Goal: Task Accomplishment & Management: Use online tool/utility

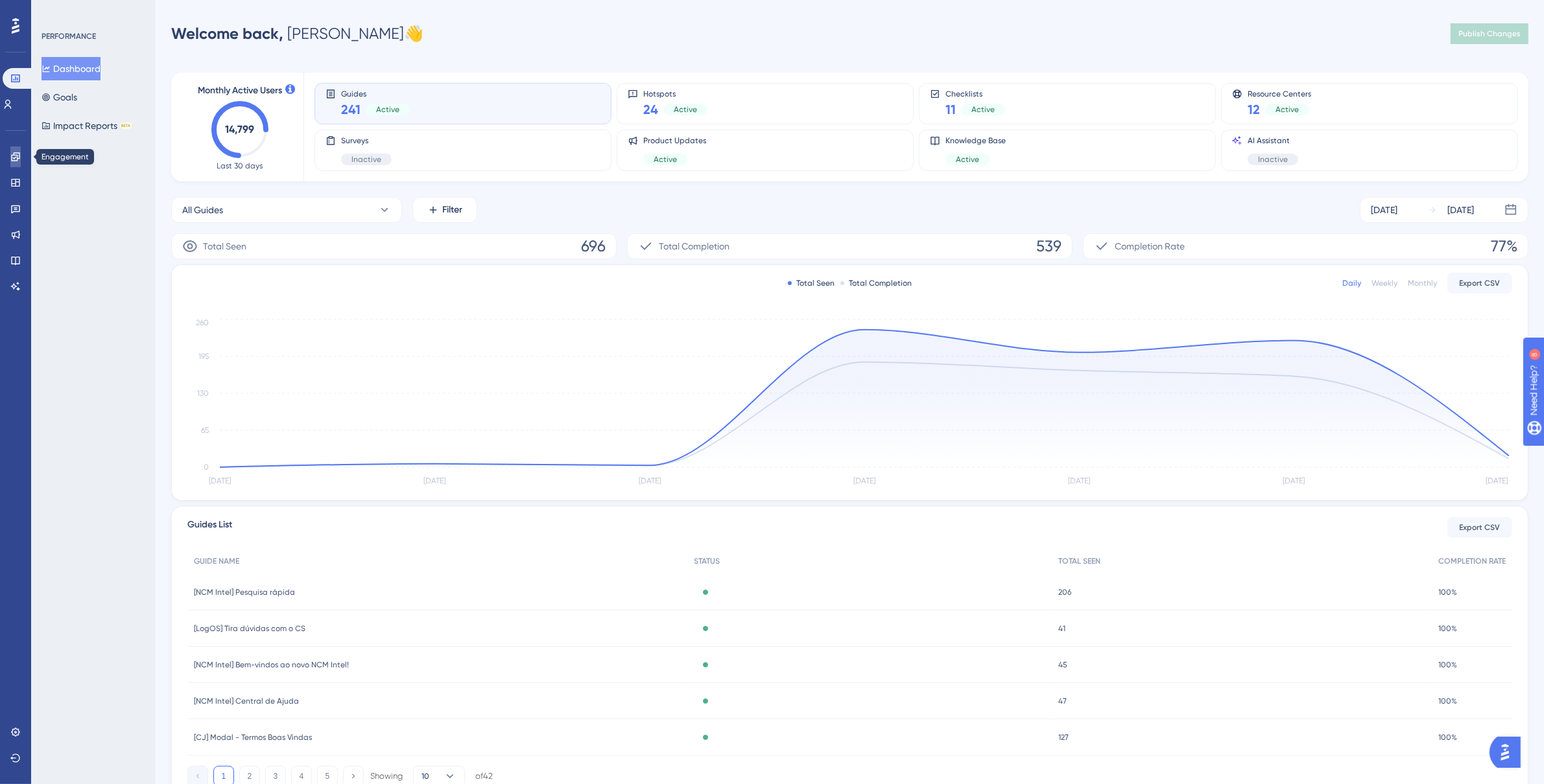
click at [18, 157] on icon at bounding box center [16, 157] width 11 height 11
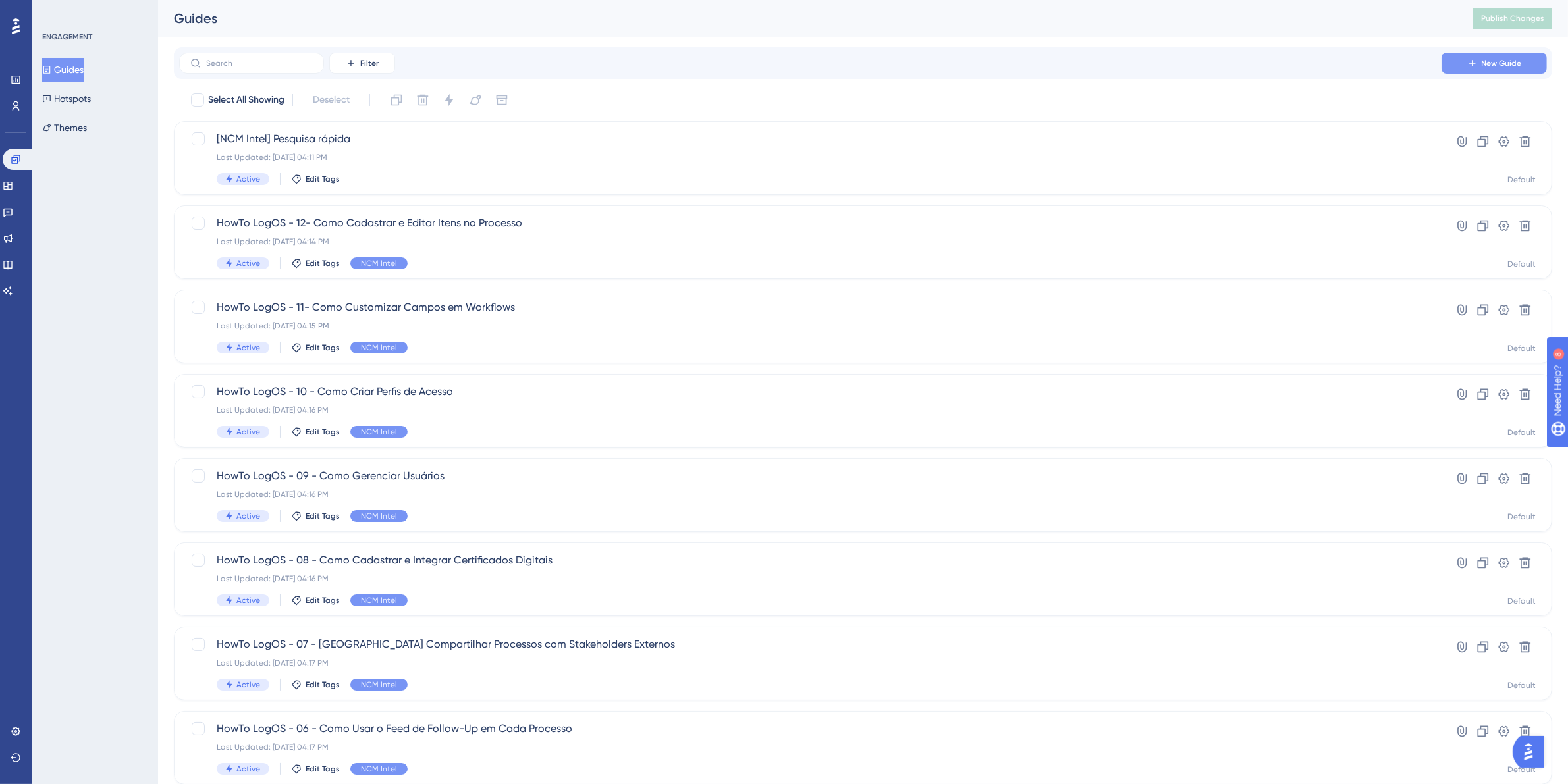
click at [1483, 53] on button "New Guide" at bounding box center [1494, 63] width 105 height 21
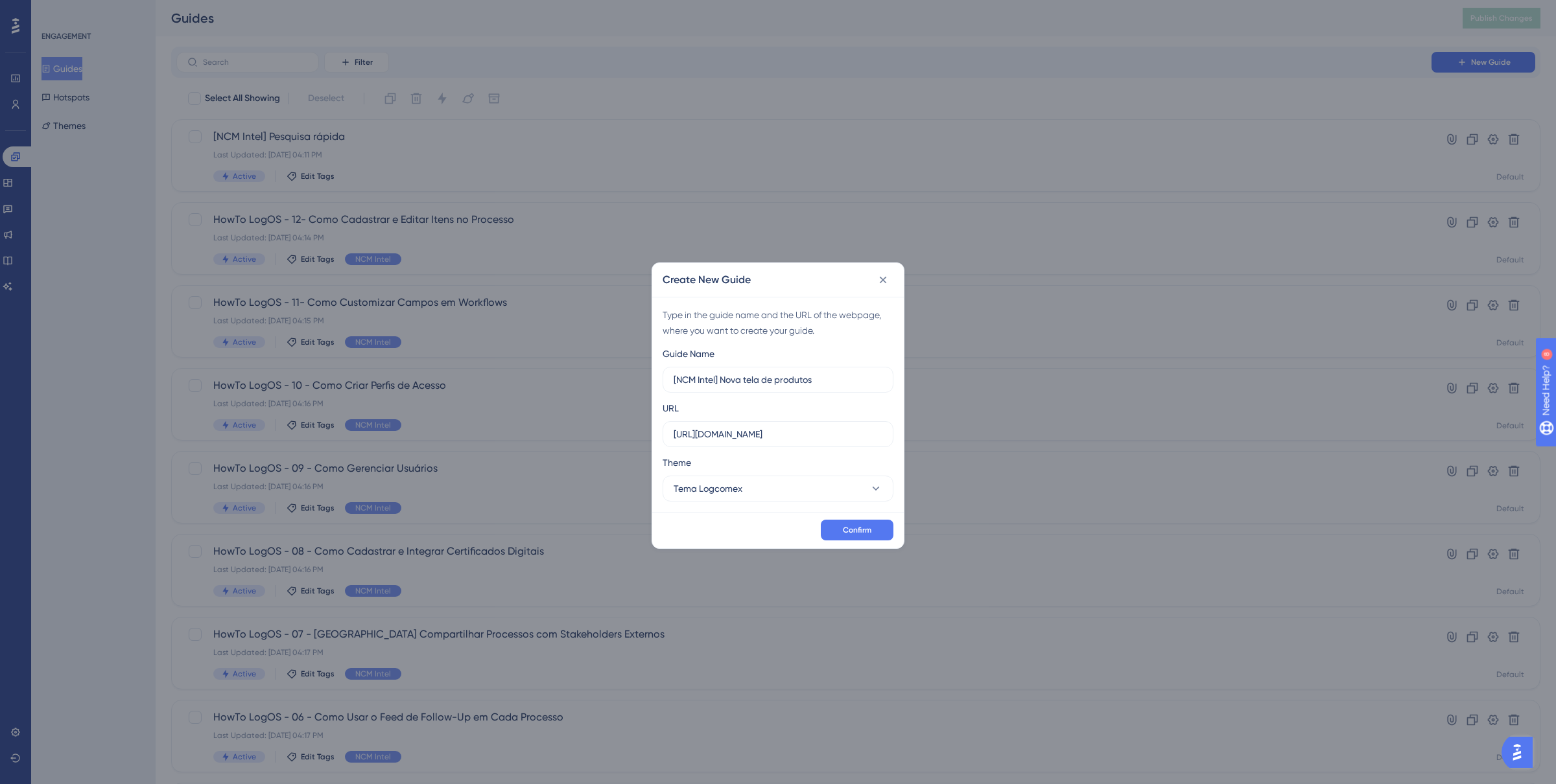
type input "[NCM Intel] Nova tela de produtos"
click at [793, 437] on input "[URL][DOMAIN_NAME]" at bounding box center [778, 435] width 209 height 14
paste input "[DOMAIN_NAME][URL]"
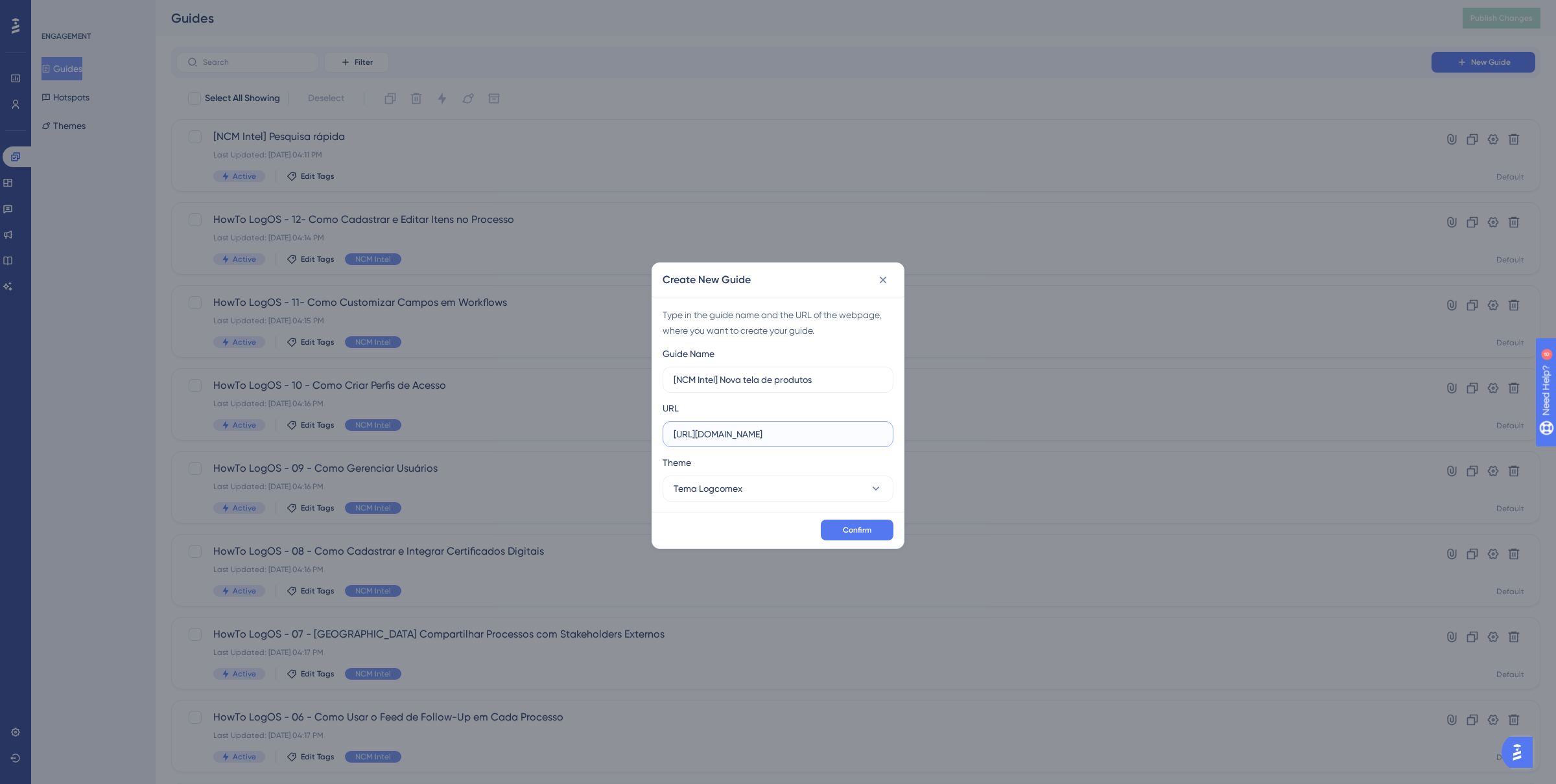
scroll to position [0, 971]
type input "[URL][DOMAIN_NAME]"
click at [867, 527] on span "Confirm" at bounding box center [857, 530] width 28 height 11
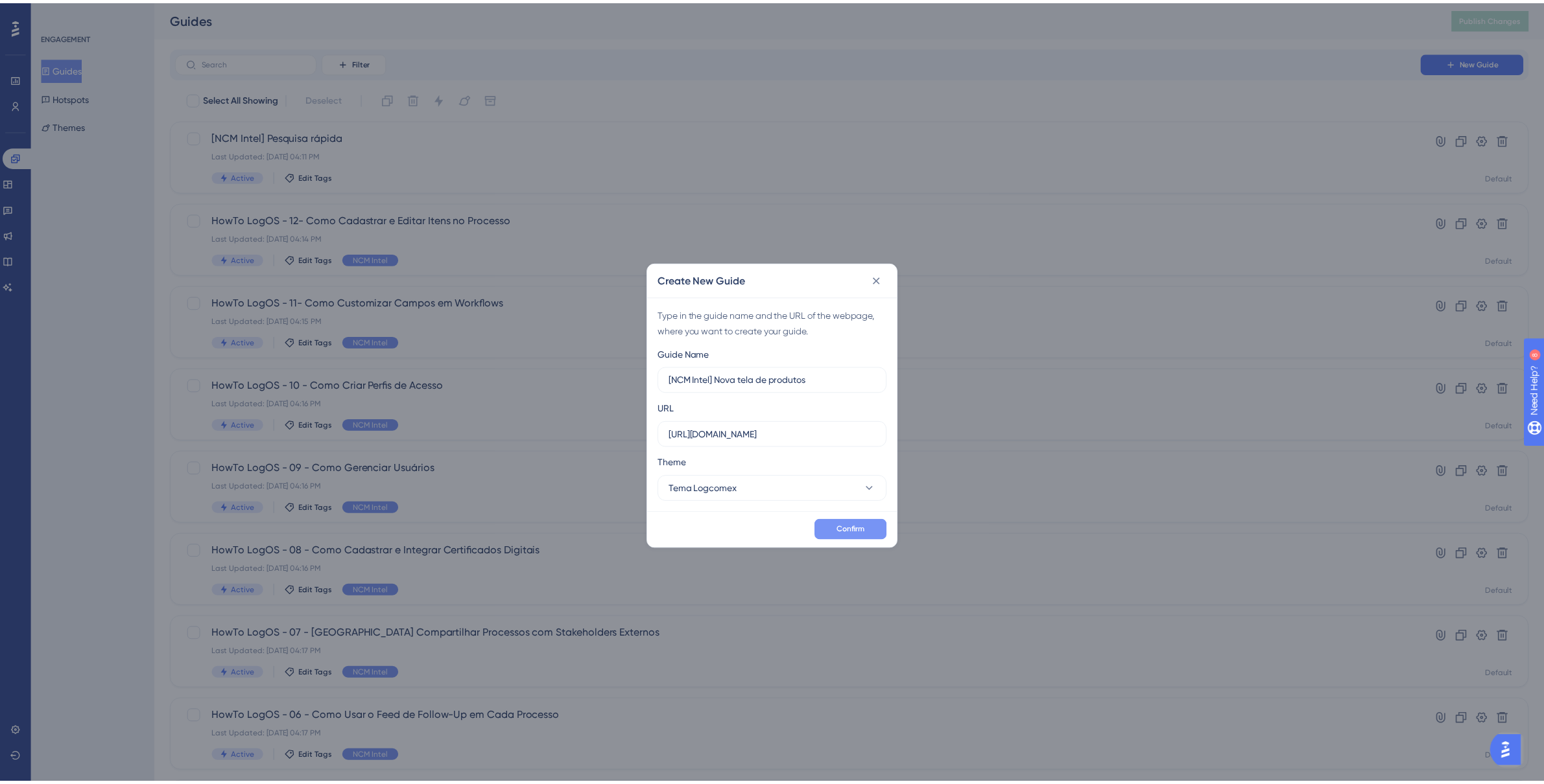
scroll to position [0, 0]
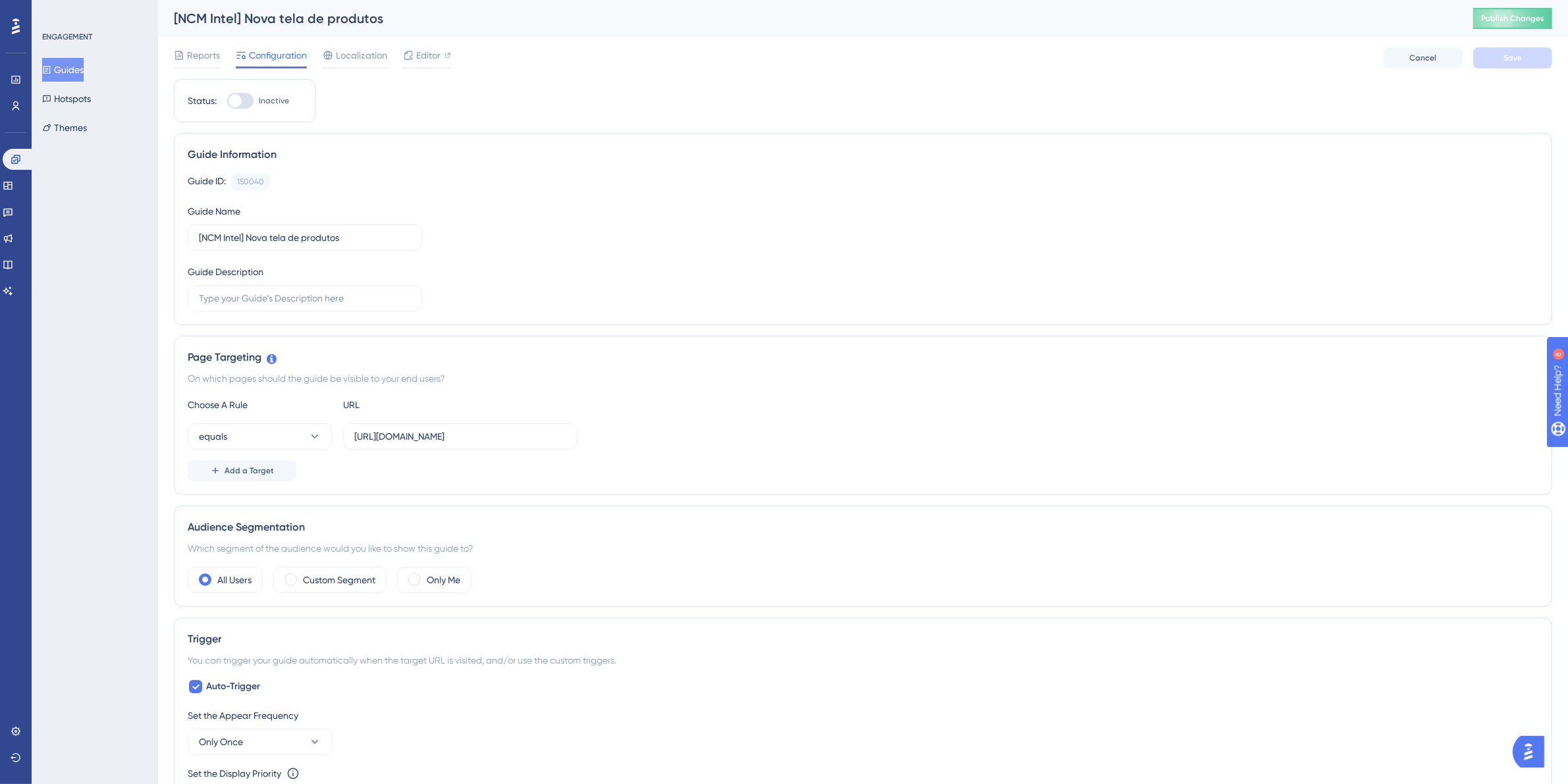
click at [26, 27] on div at bounding box center [15, 26] width 21 height 21
